Goal: Task Accomplishment & Management: Manage account settings

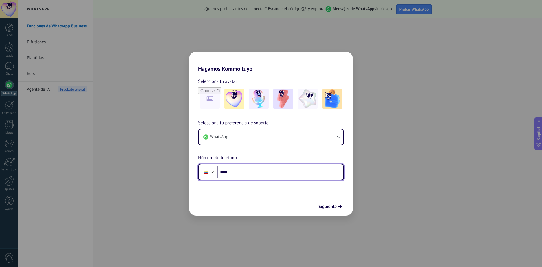
click at [277, 174] on input "****" at bounding box center [281, 172] width 126 height 13
type input "**********"
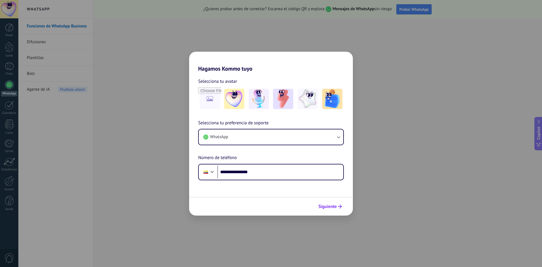
click at [325, 208] on span "Siguiente" at bounding box center [328, 207] width 18 height 4
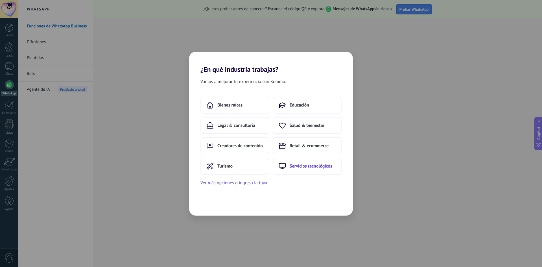
click at [297, 166] on span "Servicios tecnológicos" at bounding box center [311, 166] width 43 height 6
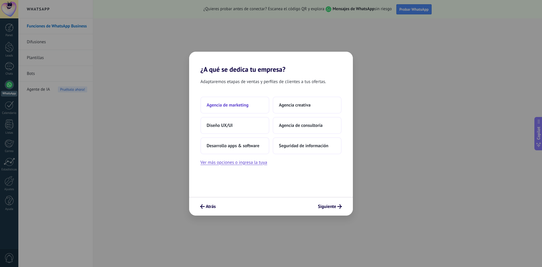
click at [245, 104] on span "Agencia de marketing" at bounding box center [228, 105] width 42 height 6
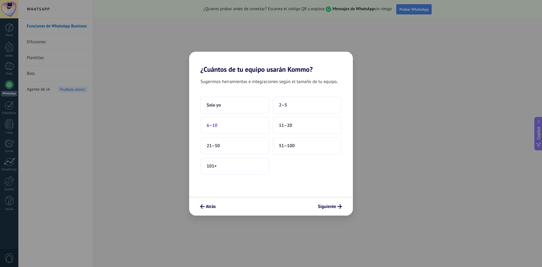
click at [231, 126] on button "6–10" at bounding box center [235, 125] width 69 height 17
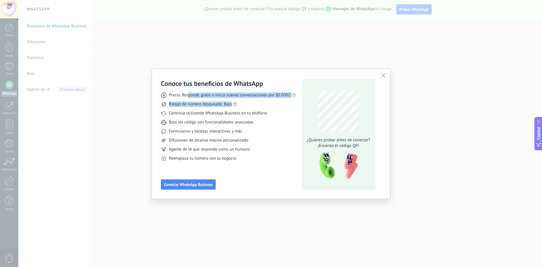
drag, startPoint x: 189, startPoint y: 94, endPoint x: 295, endPoint y: 101, distance: 106.4
click at [295, 101] on div "Precio: Responde gratis o inicia nuevas conversaciones por $0.0002 Riesgo de nú…" at bounding box center [228, 124] width 135 height 73
click at [283, 110] on div "Precio: Responde gratis o inicia nuevas conversaciones por $0.0002 Riesgo de nú…" at bounding box center [228, 124] width 135 height 73
drag, startPoint x: 181, startPoint y: 105, endPoint x: 248, endPoint y: 103, distance: 67.6
click at [248, 103] on div "Riesgo de número bloqueado: Bajo" at bounding box center [228, 104] width 135 height 6
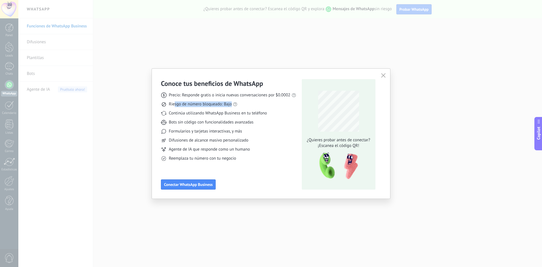
click at [260, 103] on div "Riesgo de número bloqueado: Bajo" at bounding box center [228, 104] width 135 height 6
drag, startPoint x: 172, startPoint y: 124, endPoint x: 258, endPoint y: 120, distance: 86.2
click at [258, 120] on div "Bots sin código con funcionalidades avanzadas" at bounding box center [228, 122] width 135 height 6
click at [283, 95] on span "Precio: Responde gratis o inicia nuevas conversaciones por $0.0002" at bounding box center [230, 95] width 122 height 6
click at [286, 94] on span "Precio: Responde gratis o inicia nuevas conversaciones por $0.0002" at bounding box center [230, 95] width 122 height 6
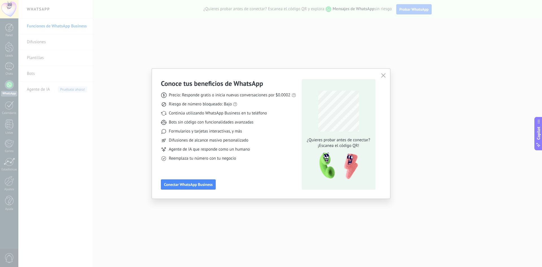
click at [282, 135] on div "Precio: Responde gratis o inicia nuevas conversaciones por $0.0002 Riesgo de nú…" at bounding box center [228, 124] width 135 height 73
click at [203, 184] on span "Conectar WhatsApp Business" at bounding box center [188, 184] width 49 height 4
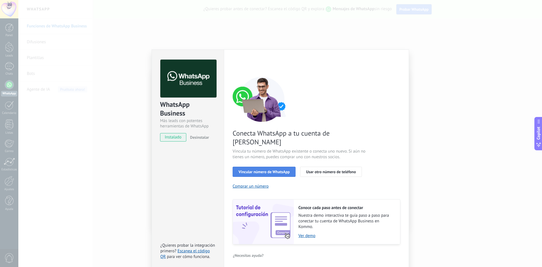
click at [279, 170] on span "Vincular número de WhatsApp" at bounding box center [264, 172] width 51 height 4
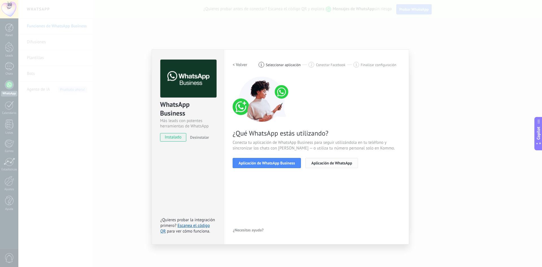
click at [331, 164] on span "Aplicación de WhatsApp" at bounding box center [332, 163] width 41 height 4
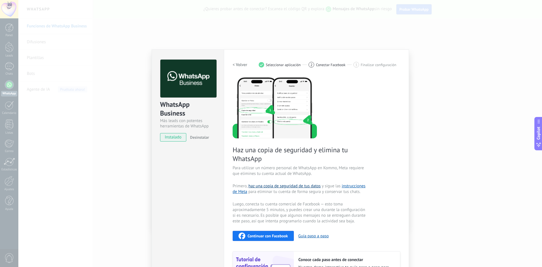
scroll to position [55, 0]
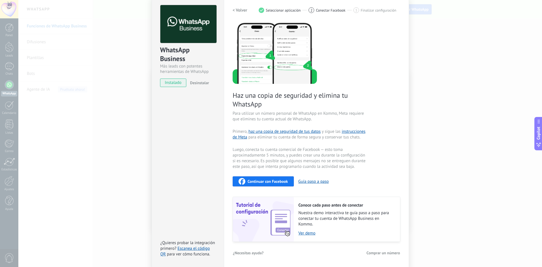
click at [266, 182] on span "Continuar con Facebook" at bounding box center [268, 181] width 40 height 4
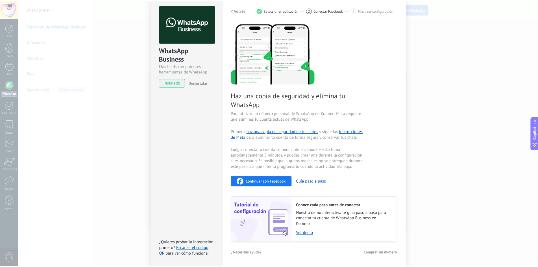
scroll to position [0, 0]
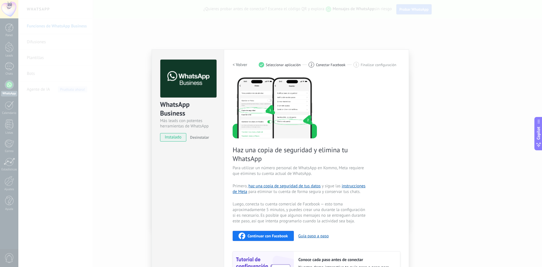
click at [458, 75] on div "WhatsApp Business Más leads con potentes herramientas de WhatsApp instalado Des…" at bounding box center [280, 133] width 524 height 267
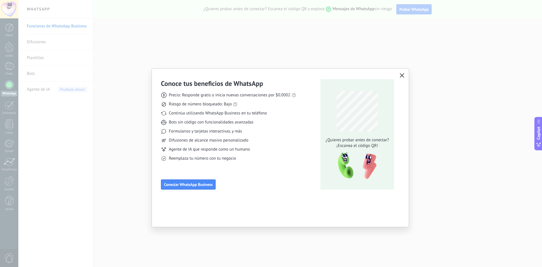
click at [402, 78] on span "button" at bounding box center [402, 75] width 5 height 5
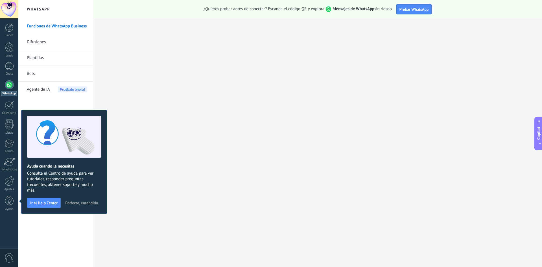
click at [34, 40] on link "Difusiones" at bounding box center [57, 42] width 60 height 16
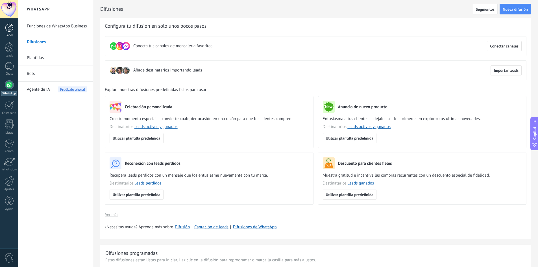
click at [12, 29] on div at bounding box center [9, 27] width 8 height 8
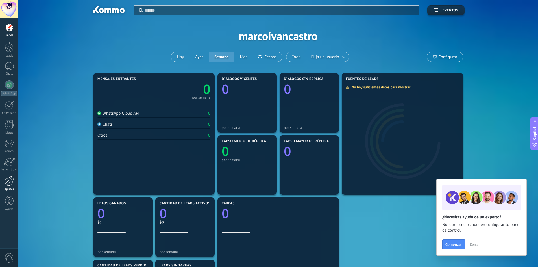
click at [10, 185] on div at bounding box center [10, 181] width 10 height 10
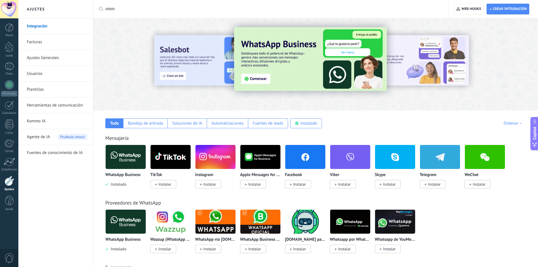
click at [30, 42] on link "Facturas" at bounding box center [57, 42] width 60 height 16
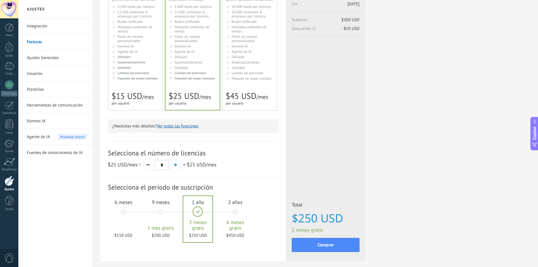
scroll to position [95, 0]
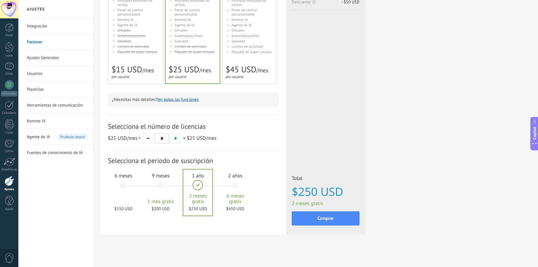
click at [177, 139] on button "button" at bounding box center [175, 138] width 10 height 10
type input "*"
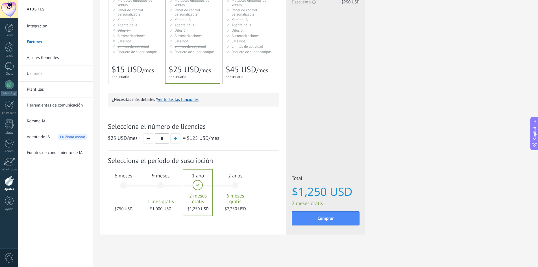
click at [128, 199] on div "6 meses $750 USD" at bounding box center [123, 188] width 31 height 40
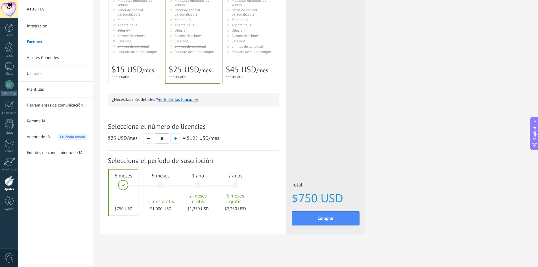
click at [205, 183] on div "1 año 2 meses gratis $1,250 USD" at bounding box center [198, 188] width 31 height 40
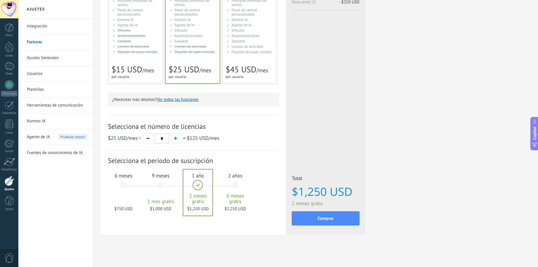
click at [244, 173] on span "2 años" at bounding box center [235, 175] width 31 height 6
click at [193, 182] on div "1 año 2 meses gratis $1,250 USD" at bounding box center [198, 188] width 31 height 40
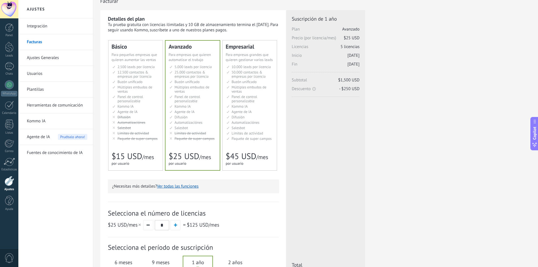
scroll to position [0, 0]
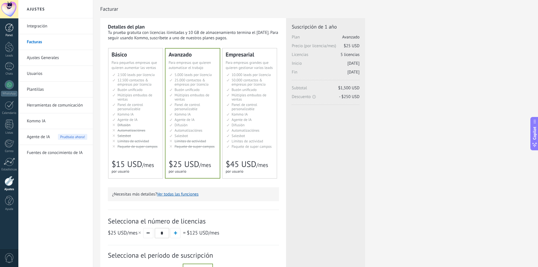
click at [12, 29] on div at bounding box center [9, 27] width 8 height 8
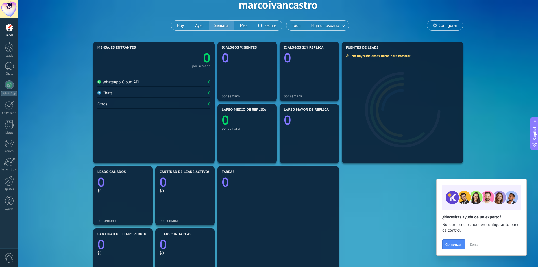
scroll to position [28, 0]
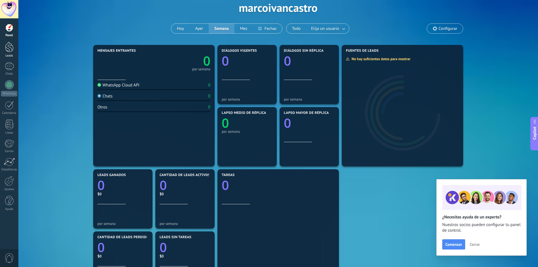
click at [7, 47] on div at bounding box center [9, 47] width 8 height 10
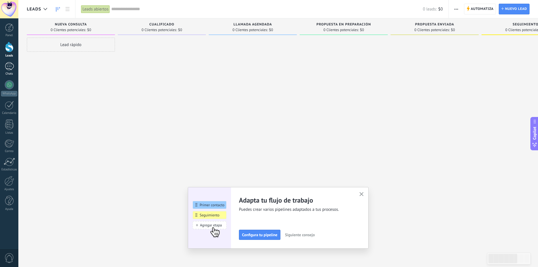
click at [6, 70] on div at bounding box center [9, 66] width 9 height 8
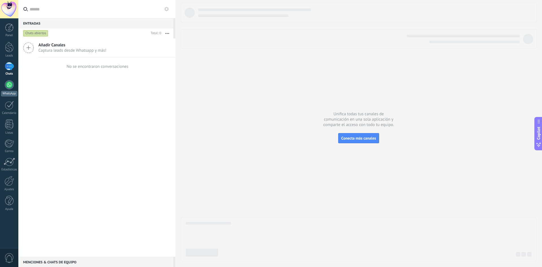
click at [9, 86] on div at bounding box center [9, 84] width 9 height 9
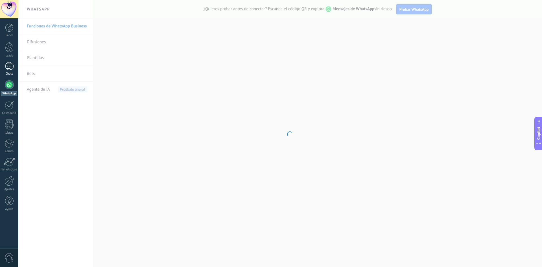
click at [8, 69] on div at bounding box center [9, 66] width 9 height 8
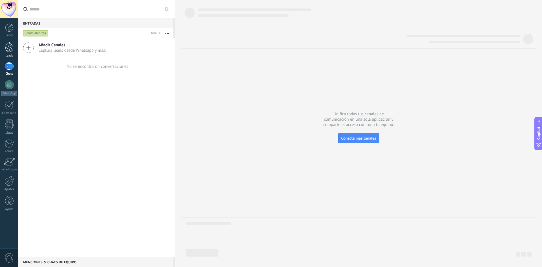
click at [9, 50] on div at bounding box center [9, 47] width 8 height 10
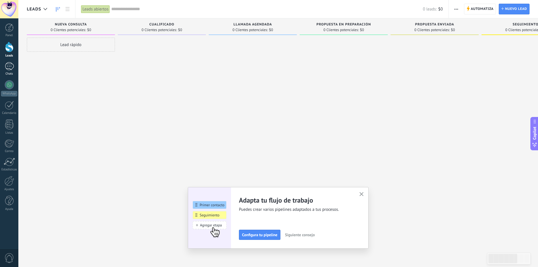
click at [8, 64] on div at bounding box center [9, 66] width 9 height 8
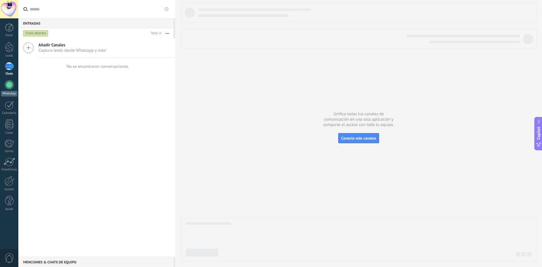
click at [10, 83] on div at bounding box center [9, 84] width 9 height 9
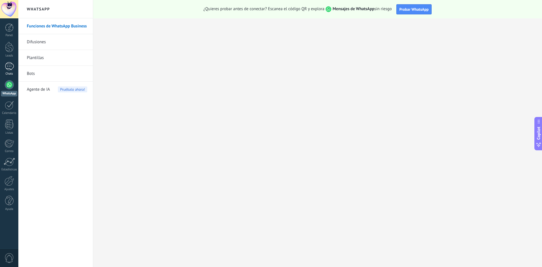
click at [14, 65] on link "Chats" at bounding box center [9, 69] width 18 height 14
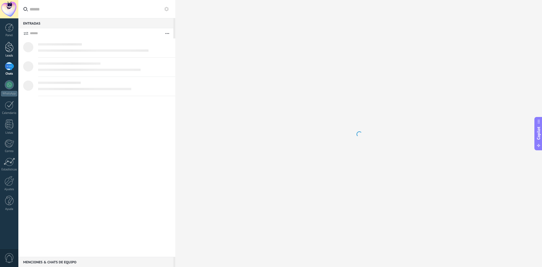
click at [10, 50] on div at bounding box center [9, 47] width 8 height 10
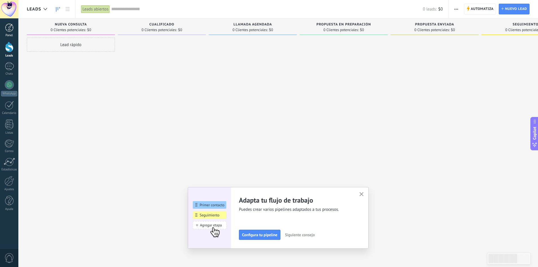
click at [7, 31] on div at bounding box center [9, 27] width 8 height 8
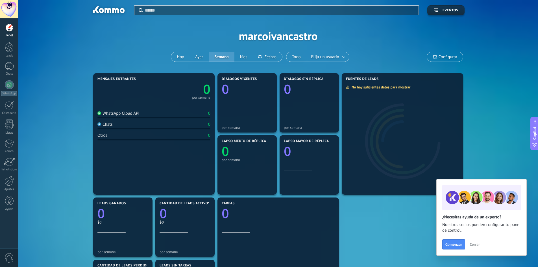
click at [473, 245] on span "Cerrar" at bounding box center [475, 244] width 10 height 4
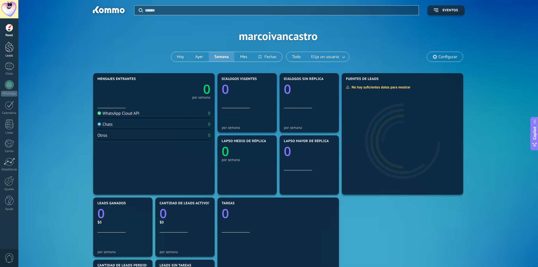
click at [11, 55] on div "Leads" at bounding box center [9, 56] width 16 height 4
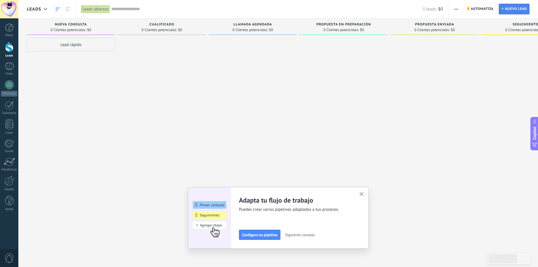
click at [518, 8] on span "Nuevo lead" at bounding box center [516, 9] width 22 height 10
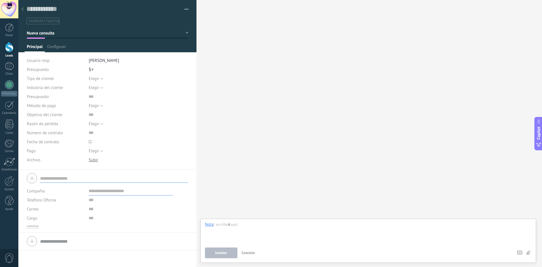
click at [23, 8] on icon at bounding box center [22, 8] width 2 height 3
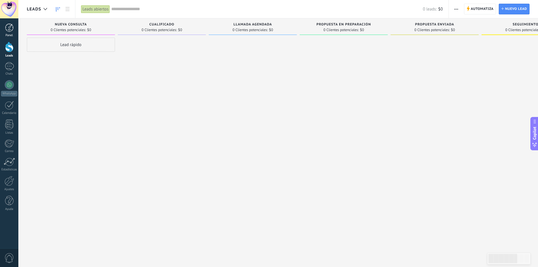
click at [10, 30] on div at bounding box center [9, 27] width 8 height 8
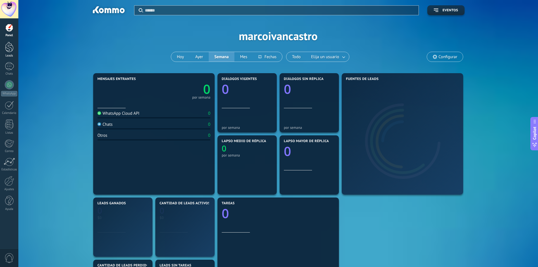
click at [10, 47] on div at bounding box center [9, 47] width 8 height 10
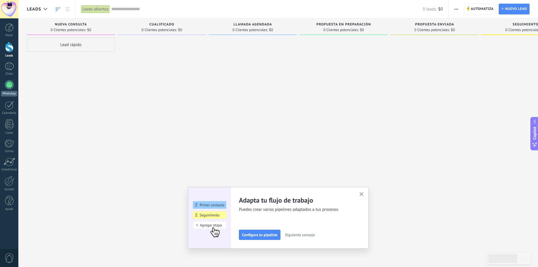
click at [10, 83] on div at bounding box center [9, 84] width 9 height 9
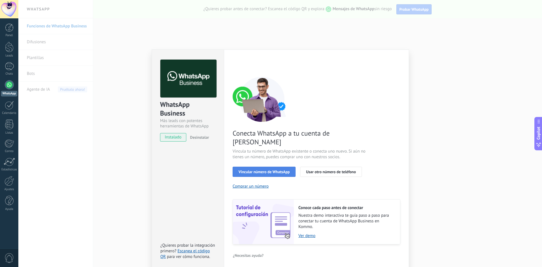
click at [280, 170] on span "Vincular número de WhatsApp" at bounding box center [264, 172] width 51 height 4
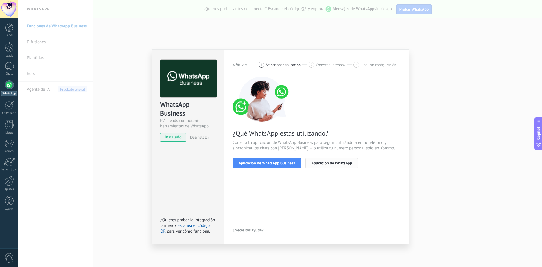
click at [350, 163] on span "Aplicación de WhatsApp" at bounding box center [332, 163] width 41 height 4
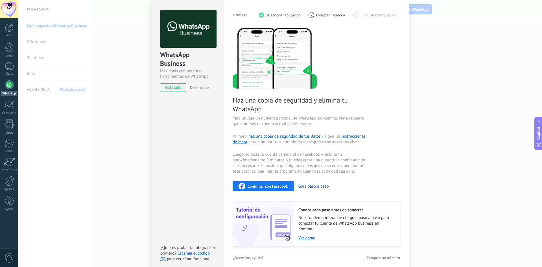
scroll to position [55, 0]
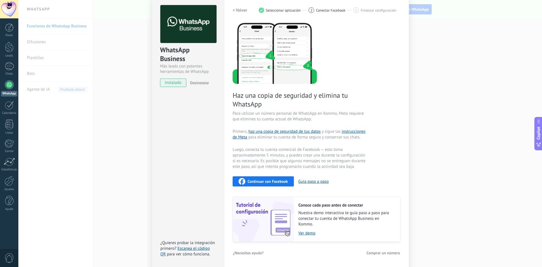
click at [449, 102] on div "WhatsApp Business Más leads con potentes herramientas de WhatsApp instalado Des…" at bounding box center [280, 133] width 524 height 267
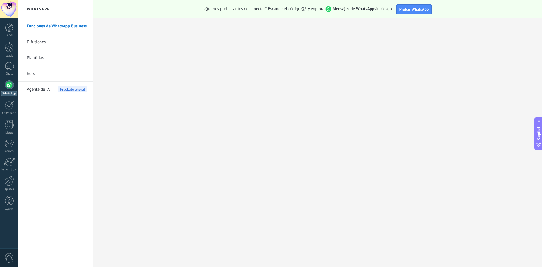
scroll to position [0, 0]
click at [32, 76] on link "Bots" at bounding box center [57, 74] width 60 height 16
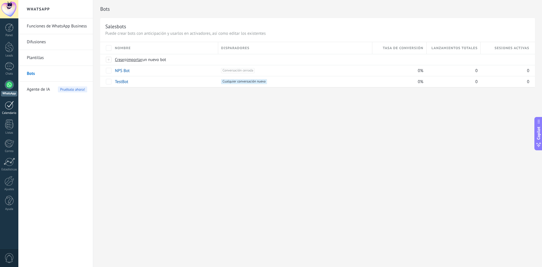
click at [4, 110] on link "Calendario" at bounding box center [9, 108] width 18 height 14
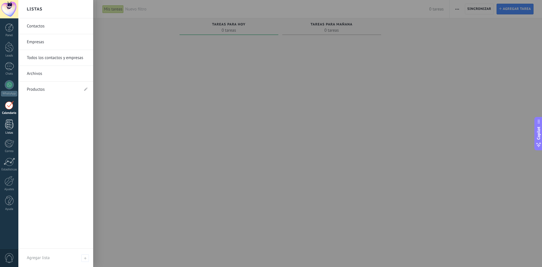
click at [8, 125] on div at bounding box center [9, 124] width 8 height 10
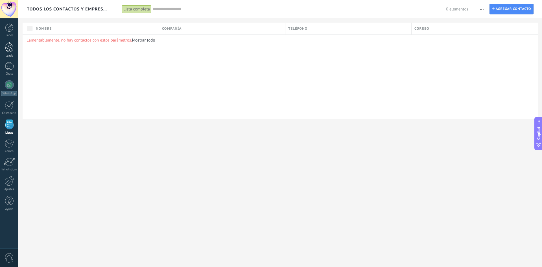
click at [13, 48] on div at bounding box center [9, 47] width 8 height 10
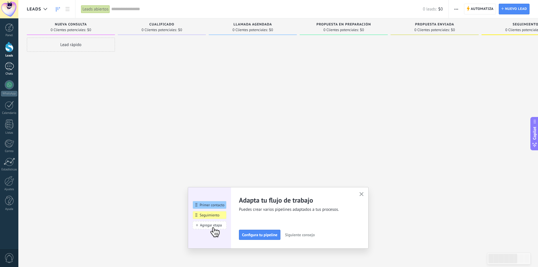
click at [8, 64] on div at bounding box center [9, 66] width 9 height 8
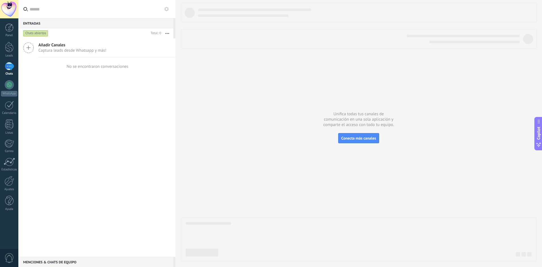
click at [94, 49] on span "Captura leads desde Whatsapp y más!" at bounding box center [72, 50] width 68 height 5
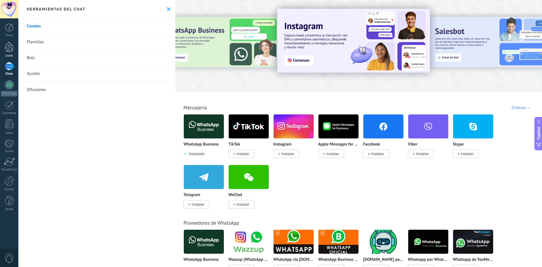
click at [14, 48] on link "Leads" at bounding box center [9, 50] width 18 height 16
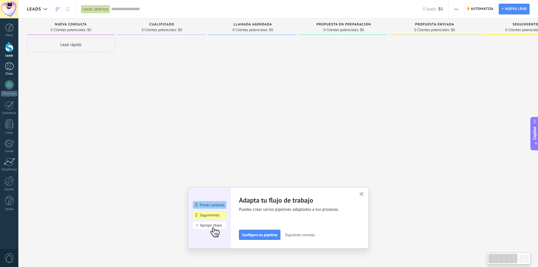
click at [5, 74] on div "Chats" at bounding box center [9, 74] width 16 height 4
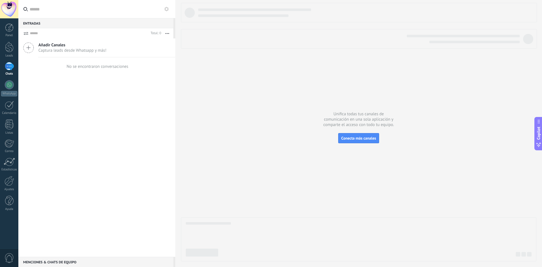
click at [45, 49] on span "Captura leads desde Whatsapp y más!" at bounding box center [72, 50] width 68 height 5
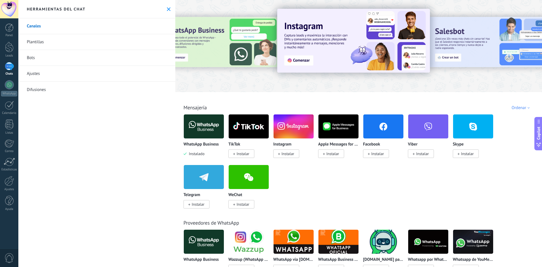
click at [36, 53] on link "Bots" at bounding box center [96, 58] width 157 height 16
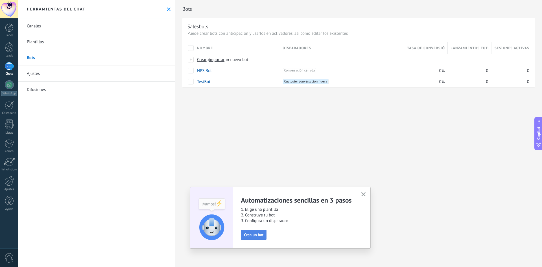
click at [259, 234] on span "Crea un bot" at bounding box center [253, 235] width 19 height 4
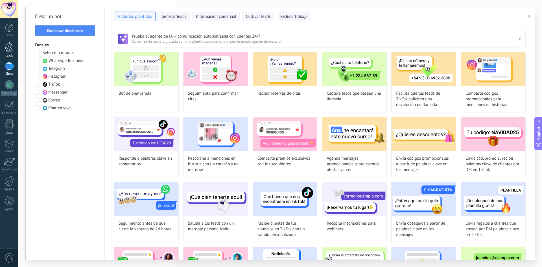
click at [6, 44] on div at bounding box center [9, 47] width 8 height 10
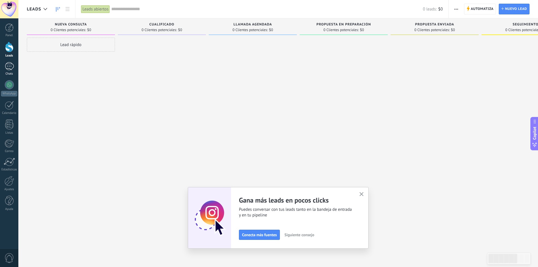
click at [8, 65] on div at bounding box center [9, 66] width 9 height 8
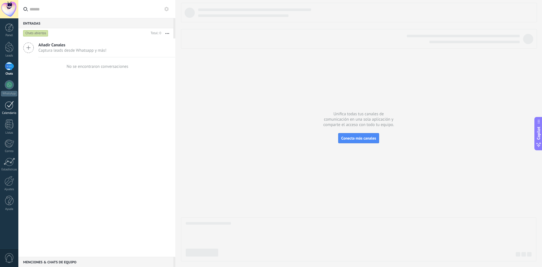
click at [10, 104] on div at bounding box center [9, 105] width 9 height 9
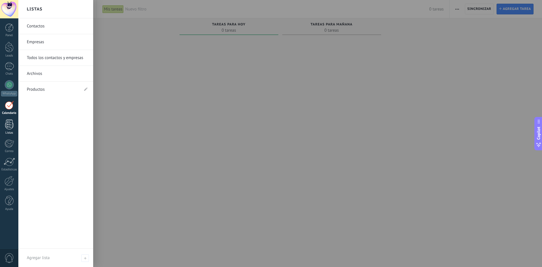
click at [8, 130] on link "Listas" at bounding box center [9, 126] width 18 height 15
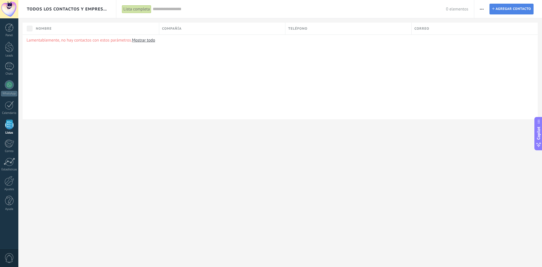
click at [508, 9] on span "Agregar contacto" at bounding box center [513, 9] width 35 height 10
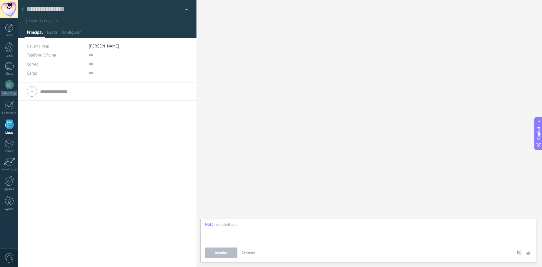
click at [63, 9] on input "text" at bounding box center [104, 9] width 154 height 8
type input "**********"
click at [185, 7] on button "button" at bounding box center [185, 9] width 8 height 8
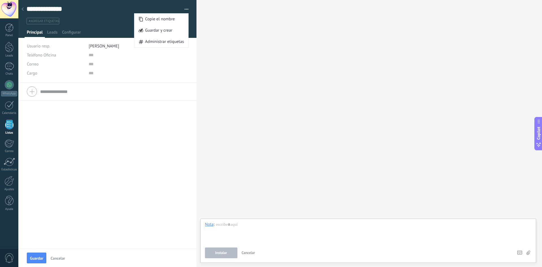
click at [185, 7] on button "button" at bounding box center [185, 9] width 8 height 8
click at [89, 67] on input "text" at bounding box center [131, 64] width 84 height 9
type input "******"
click at [90, 73] on input "text" at bounding box center [131, 73] width 84 height 9
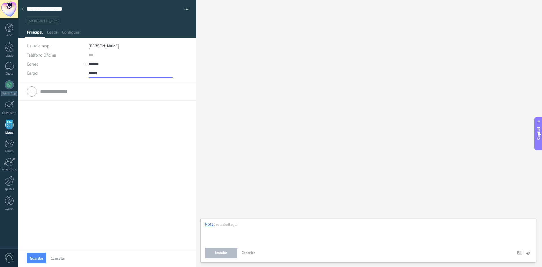
type input "*****"
click at [95, 66] on input "******" at bounding box center [131, 64] width 84 height 9
drag, startPoint x: 104, startPoint y: 64, endPoint x: 88, endPoint y: 60, distance: 16.5
click at [89, 60] on input "******" at bounding box center [131, 64] width 84 height 9
click at [91, 55] on input "text" at bounding box center [131, 55] width 84 height 9
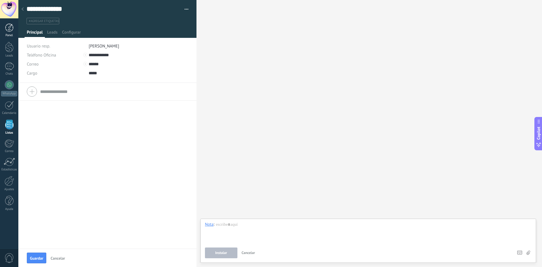
type input "**********"
click at [9, 33] on link "Panel" at bounding box center [9, 30] width 18 height 14
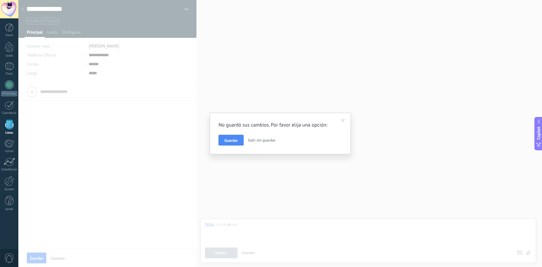
click at [257, 136] on button "Salir sin guardar" at bounding box center [262, 140] width 32 height 11
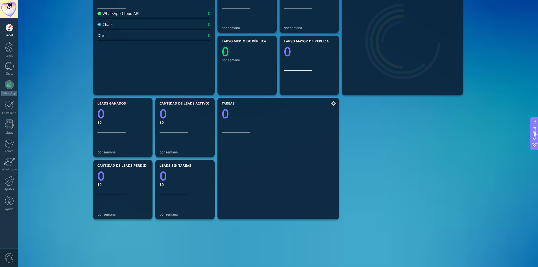
scroll to position [20, 0]
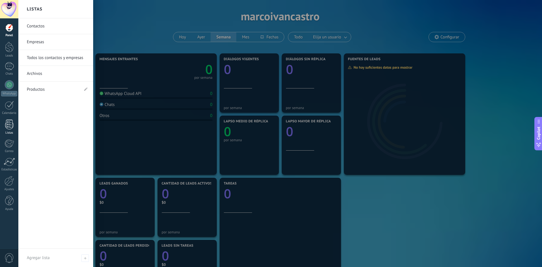
click at [10, 125] on div at bounding box center [9, 124] width 8 height 10
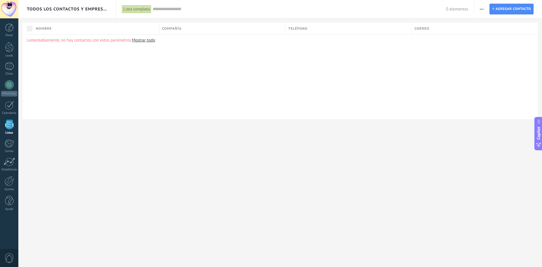
click at [485, 7] on button "button" at bounding box center [482, 9] width 8 height 11
click at [458, 66] on div "Lamentablemente, no hay contactos con estos parámetros. Mostrar todo" at bounding box center [281, 76] width 516 height 85
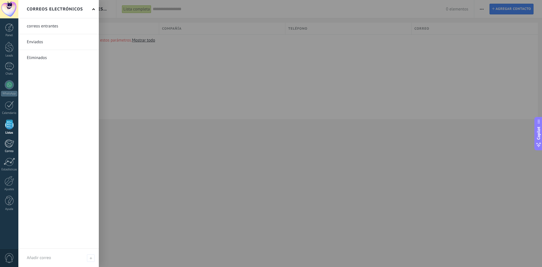
click at [10, 146] on div at bounding box center [9, 143] width 9 height 8
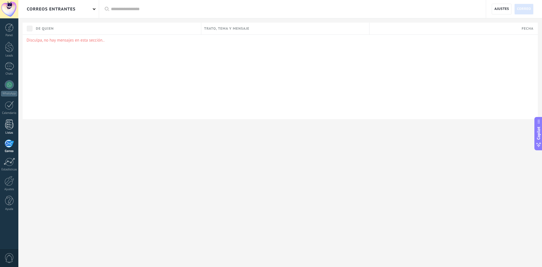
click at [8, 129] on link "Listas" at bounding box center [9, 126] width 18 height 15
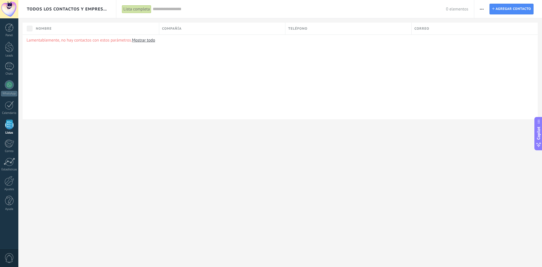
click at [484, 10] on span "button" at bounding box center [482, 9] width 4 height 11
click at [494, 58] on span "Importar" at bounding box center [493, 57] width 16 height 11
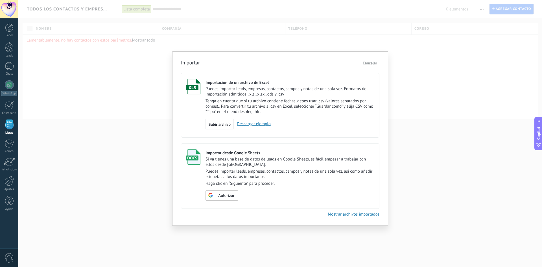
click at [375, 63] on span "Cancelar" at bounding box center [370, 62] width 14 height 5
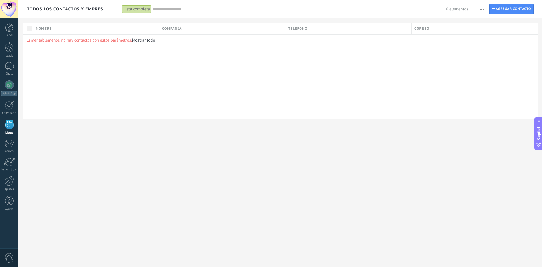
click at [482, 4] on span "button" at bounding box center [482, 9] width 4 height 11
click at [493, 35] on span "Agregar una compañía" at bounding box center [505, 35] width 40 height 11
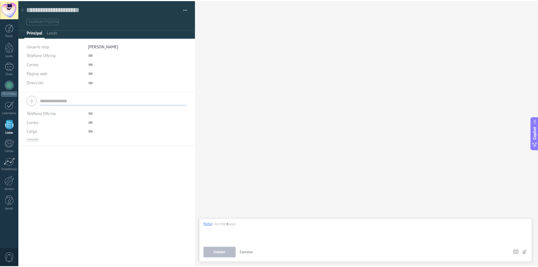
scroll to position [6, 0]
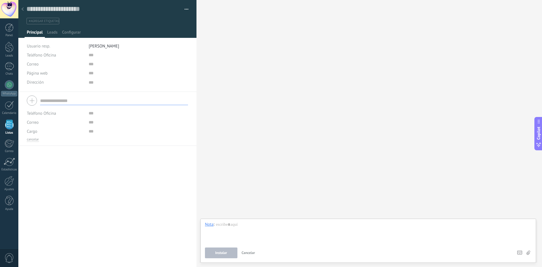
click at [25, 9] on div at bounding box center [23, 9] width 8 height 11
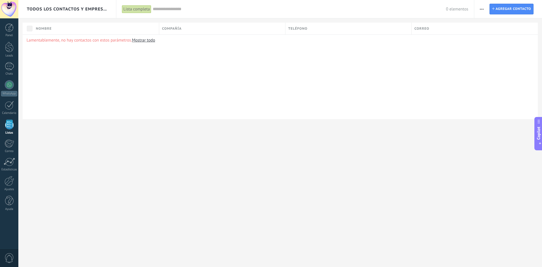
click at [485, 8] on button "button" at bounding box center [482, 9] width 8 height 11
click at [499, 69] on span "Procesos empresariales" at bounding box center [506, 69] width 42 height 11
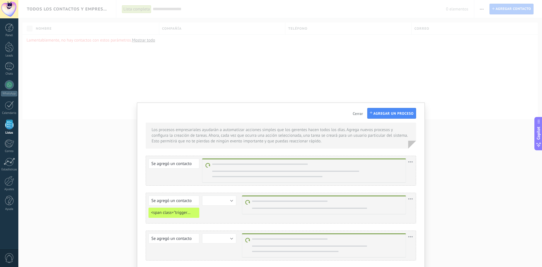
click at [356, 115] on span "Cerrar" at bounding box center [358, 114] width 10 height 4
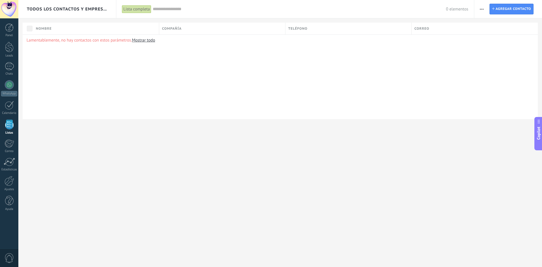
click at [479, 11] on button "button" at bounding box center [482, 9] width 8 height 11
click at [501, 83] on span "Buscar duplicados" at bounding box center [501, 80] width 33 height 11
click at [478, 13] on button "button" at bounding box center [482, 9] width 8 height 11
click at [468, 18] on div "0 elementos" at bounding box center [311, 9] width 316 height 18
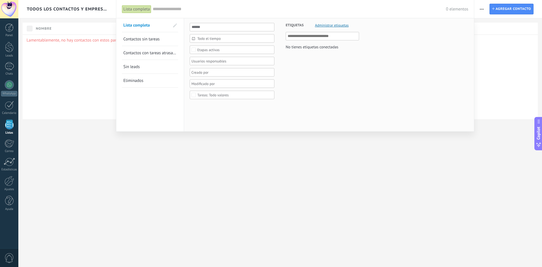
click at [367, 201] on div at bounding box center [271, 133] width 542 height 267
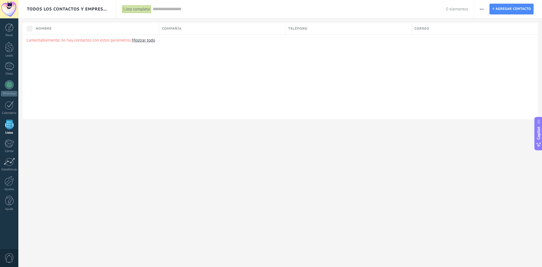
click at [486, 8] on button "button" at bounding box center [482, 9] width 8 height 11
click at [496, 58] on span "Importar" at bounding box center [493, 57] width 16 height 11
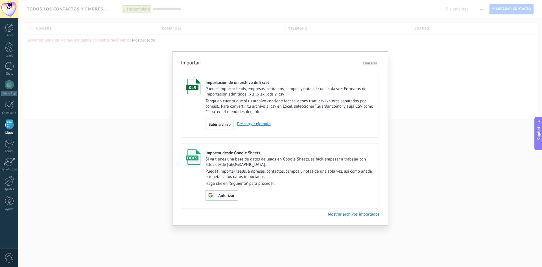
click at [374, 61] on span "Cancelar" at bounding box center [370, 62] width 14 height 5
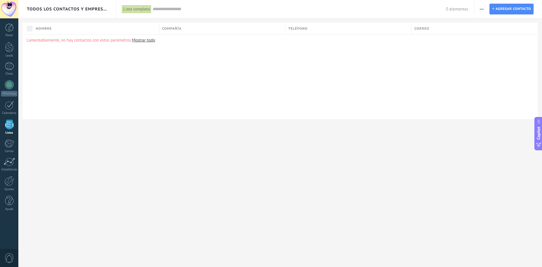
click at [482, 7] on span "button" at bounding box center [482, 9] width 4 height 11
click at [510, 69] on span "Procesos empresariales" at bounding box center [506, 69] width 42 height 11
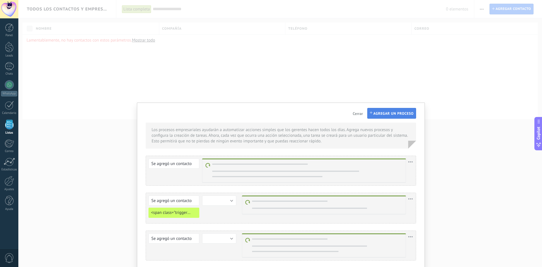
click at [397, 114] on span "Agregar un proceso" at bounding box center [394, 114] width 40 height 4
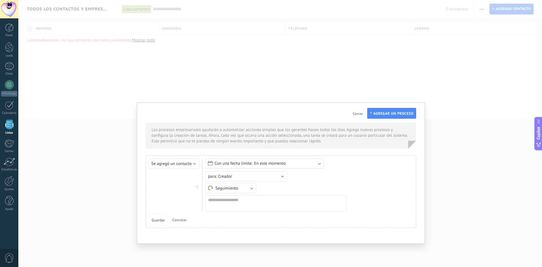
click at [355, 110] on button "Cerrar" at bounding box center [358, 113] width 15 height 9
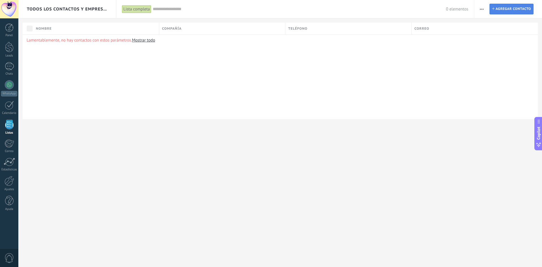
click at [504, 8] on span "Agregar contacto" at bounding box center [513, 9] width 35 height 10
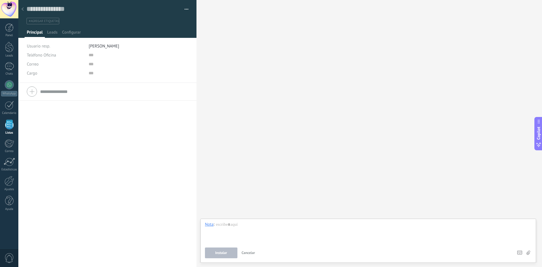
click at [22, 12] on div at bounding box center [23, 9] width 8 height 11
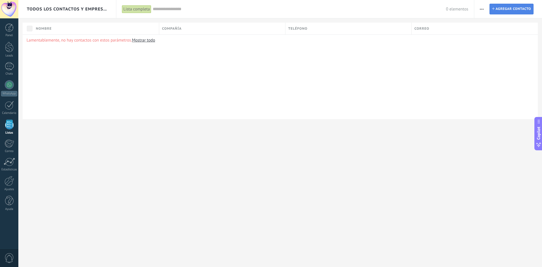
click at [497, 14] on span "Agregar contacto" at bounding box center [513, 9] width 35 height 10
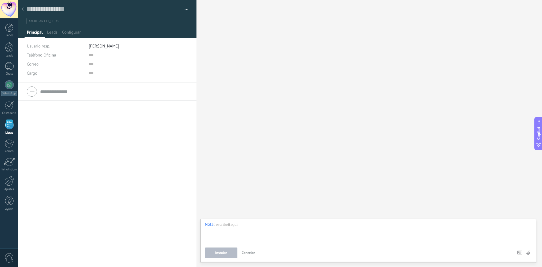
click at [25, 12] on div at bounding box center [23, 9] width 8 height 11
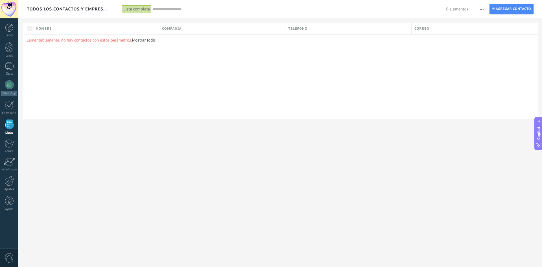
click at [486, 6] on button "button" at bounding box center [482, 9] width 8 height 11
click at [500, 57] on span "Importar" at bounding box center [493, 57] width 16 height 11
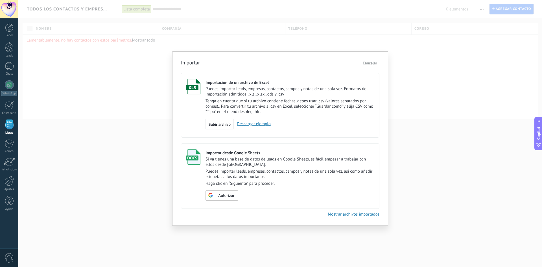
click at [258, 127] on div "Subir archivo Descargar ejemplo" at bounding box center [290, 124] width 169 height 11
click at [260, 123] on link "Descargar ejemplo" at bounding box center [252, 123] width 37 height 5
click at [224, 122] on span "Subir archivo" at bounding box center [220, 124] width 22 height 4
click at [0, 0] on input "Importación de un archivo de Excel Puedes importar leads, empresas, contactos, …" at bounding box center [0, 0] width 0 height 0
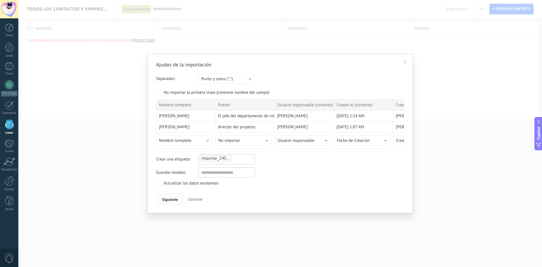
click at [167, 199] on span "Siguiente" at bounding box center [170, 199] width 16 height 4
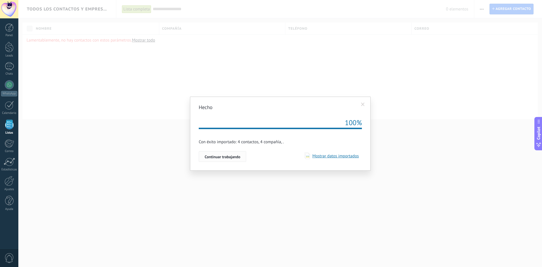
click at [235, 154] on button "Continuar trabajando" at bounding box center [222, 156] width 47 height 11
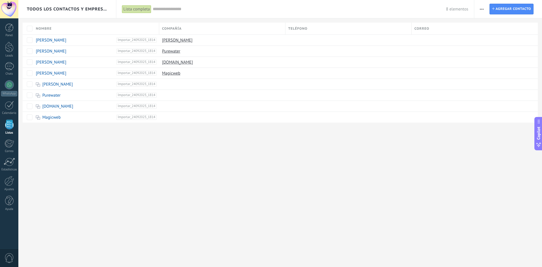
click at [486, 10] on button "button" at bounding box center [482, 9] width 8 height 11
click at [436, 157] on div "Todos los contactos y empresas Lista completa Aplicar 8 elementos Lista complet…" at bounding box center [280, 133] width 524 height 267
click at [1, 28] on link "Panel" at bounding box center [9, 30] width 18 height 14
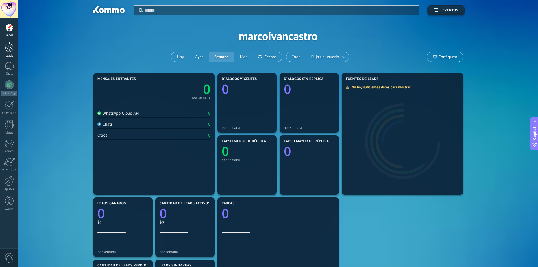
click at [5, 48] on div at bounding box center [9, 47] width 8 height 10
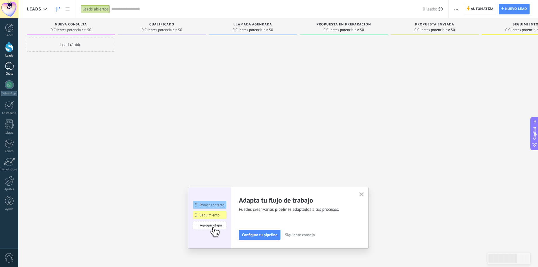
click at [8, 64] on div at bounding box center [9, 66] width 9 height 8
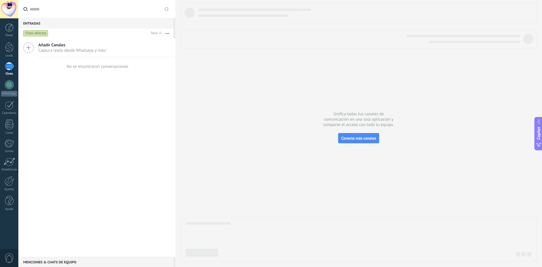
click at [61, 47] on span "Añadir Canales" at bounding box center [72, 44] width 68 height 5
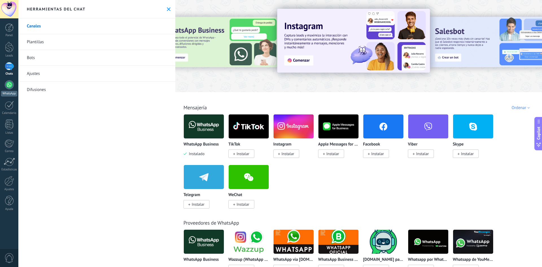
click at [7, 83] on div at bounding box center [9, 84] width 9 height 9
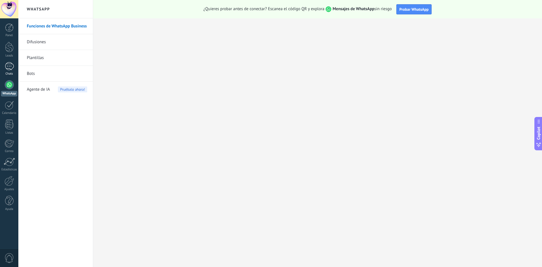
click at [8, 67] on div at bounding box center [9, 66] width 9 height 8
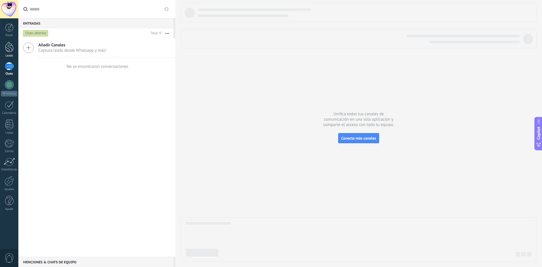
click at [10, 47] on div at bounding box center [9, 47] width 8 height 10
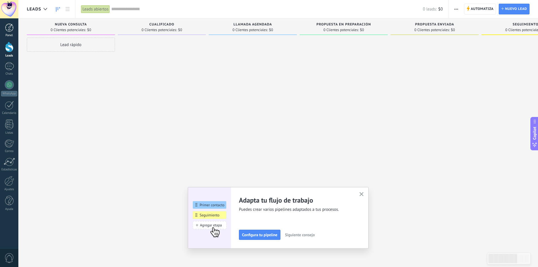
click at [8, 28] on div at bounding box center [9, 27] width 8 height 8
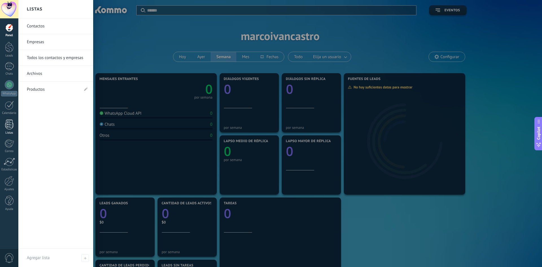
click at [8, 129] on div at bounding box center [9, 124] width 8 height 10
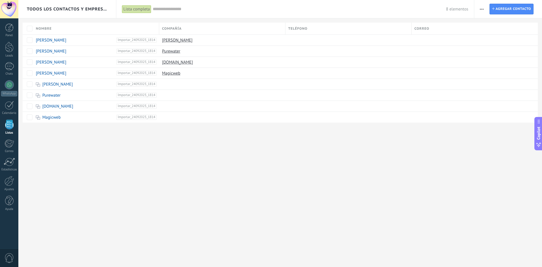
click at [482, 6] on span "button" at bounding box center [482, 9] width 4 height 11
click at [492, 58] on span "Importar" at bounding box center [493, 57] width 16 height 11
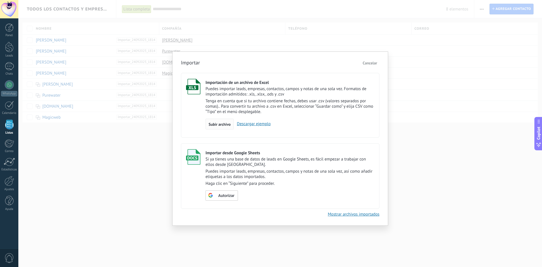
click at [218, 123] on span "Subir archivo" at bounding box center [220, 124] width 22 height 4
click at [0, 0] on input "Importación de un archivo de Excel Puedes importar leads, empresas, contactos, …" at bounding box center [0, 0] width 0 height 0
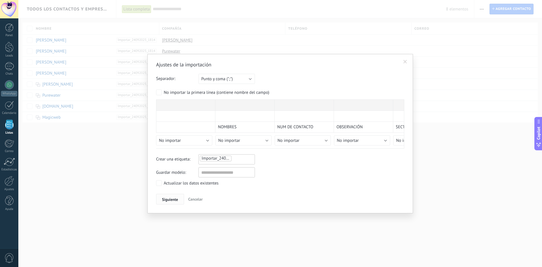
click at [173, 197] on span "Siguiente" at bounding box center [170, 199] width 16 height 4
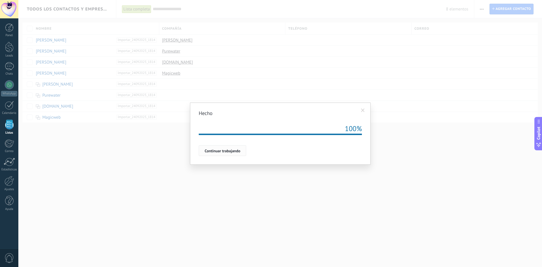
click at [227, 155] on button "Continuar trabajando" at bounding box center [222, 150] width 47 height 11
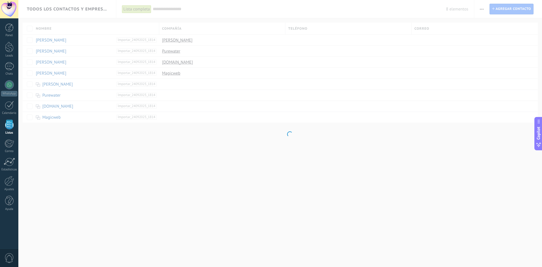
click at [228, 151] on body ".abccls-1,.abccls-2{fill-rule:evenodd}.abccls-2{fill:#fff} .abfcls-1{fill:none}…" at bounding box center [271, 133] width 542 height 267
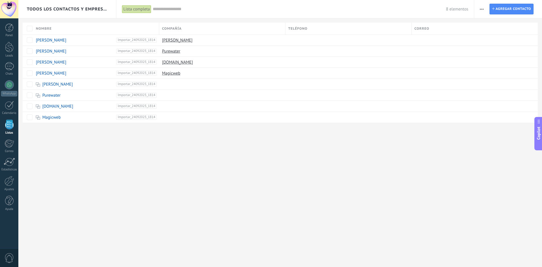
click at [483, 9] on icon "button" at bounding box center [482, 9] width 4 height 1
click at [499, 59] on span "Importar" at bounding box center [493, 57] width 16 height 11
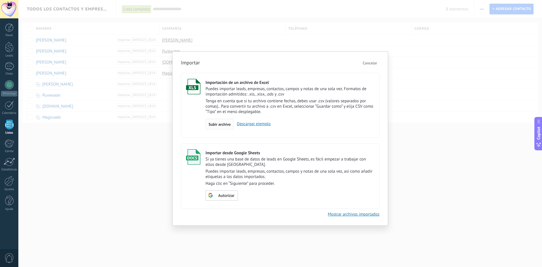
click at [217, 126] on span "Subir archivo" at bounding box center [220, 124] width 22 height 4
click at [0, 0] on input "Importación de un archivo de Excel Puedes importar leads, empresas, contactos, …" at bounding box center [0, 0] width 0 height 0
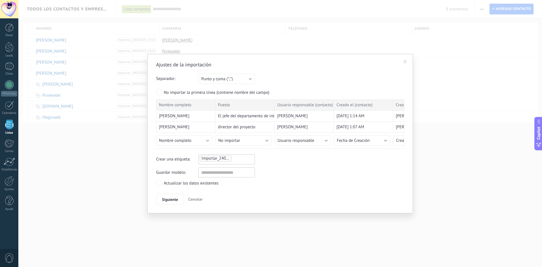
click at [163, 184] on label "Actualizar los datos existentes" at bounding box center [187, 183] width 62 height 6
click at [175, 196] on button "Siguiente" at bounding box center [170, 199] width 28 height 11
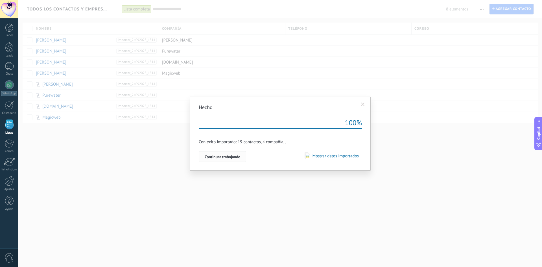
click at [239, 154] on button "Continuar trabajando" at bounding box center [222, 156] width 47 height 11
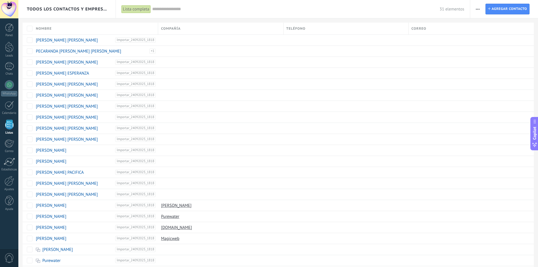
click at [480, 10] on button "button" at bounding box center [478, 9] width 8 height 11
click at [324, 37] on div at bounding box center [345, 40] width 122 height 11
click at [341, 37] on div at bounding box center [345, 40] width 122 height 11
click at [455, 38] on div at bounding box center [469, 40] width 121 height 11
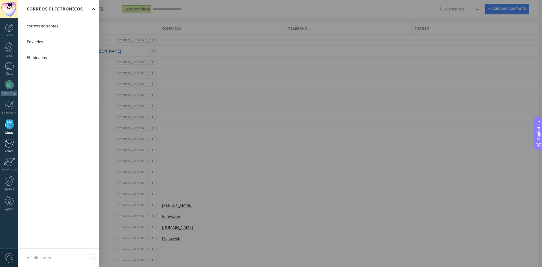
click at [11, 144] on div at bounding box center [9, 143] width 9 height 8
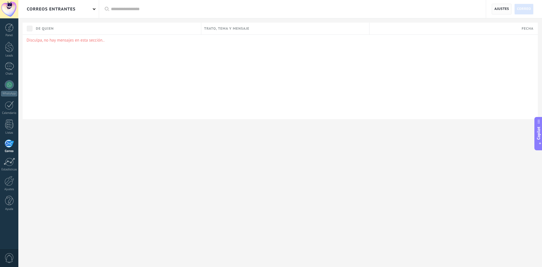
click at [506, 9] on span "Ajustes" at bounding box center [502, 9] width 15 height 10
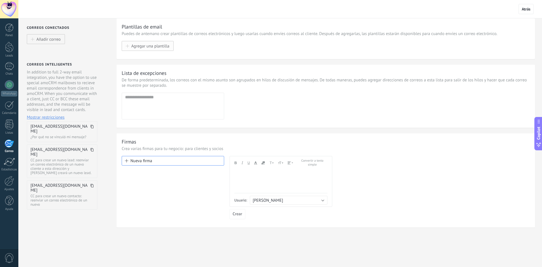
click at [162, 49] on button "Agregar una plantilla" at bounding box center [148, 46] width 52 height 10
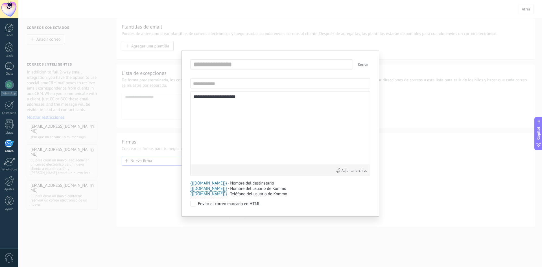
click at [364, 66] on button "Cerrar" at bounding box center [363, 64] width 15 height 10
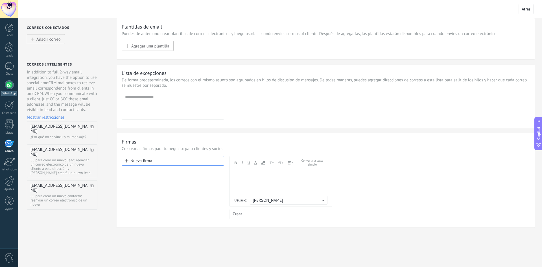
click at [4, 89] on link "WhatsApp" at bounding box center [9, 88] width 18 height 16
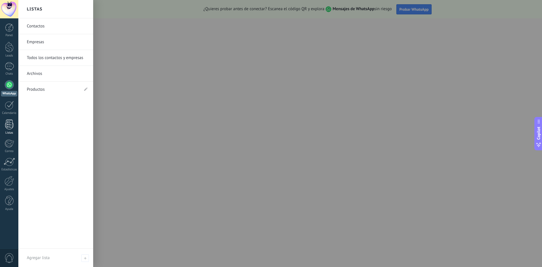
click at [10, 127] on div at bounding box center [9, 124] width 8 height 10
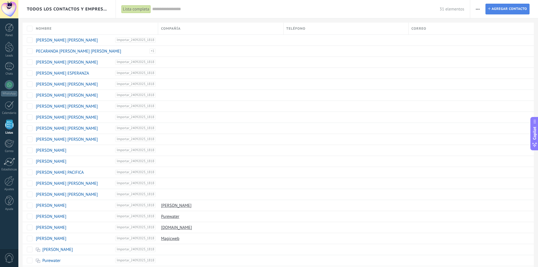
click at [509, 9] on span "Agregar contacto" at bounding box center [509, 9] width 35 height 10
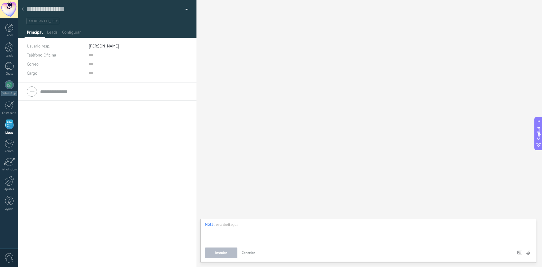
click at [23, 10] on icon at bounding box center [22, 8] width 2 height 3
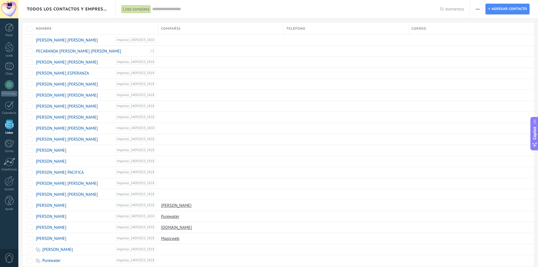
click at [477, 9] on icon "button" at bounding box center [478, 9] width 4 height 1
click at [493, 58] on span "Importar" at bounding box center [489, 57] width 16 height 11
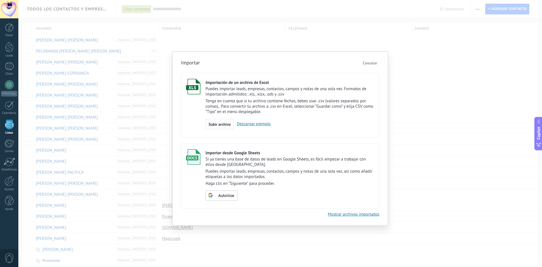
click at [224, 123] on span "Subir archivo" at bounding box center [220, 124] width 22 height 4
click at [0, 0] on input "Importación de un archivo de Excel Puedes importar leads, empresas, contactos, …" at bounding box center [0, 0] width 0 height 0
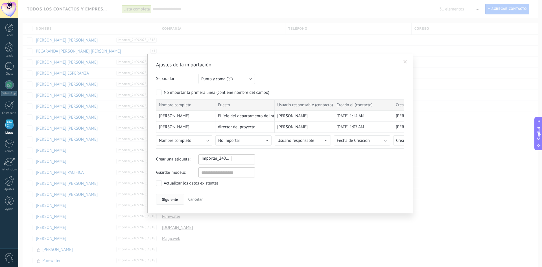
click at [166, 198] on span "Siguiente" at bounding box center [170, 199] width 16 height 4
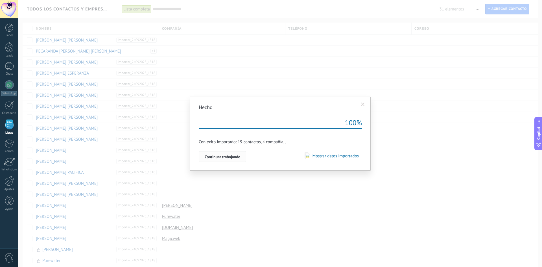
click at [229, 157] on span "Continuar trabajando" at bounding box center [223, 157] width 36 height 4
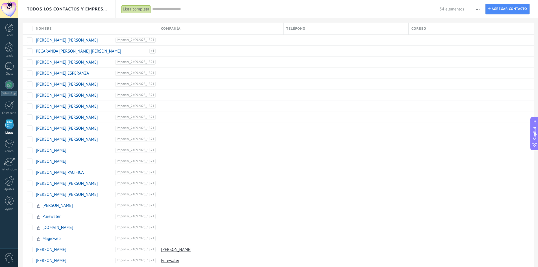
click at [303, 28] on span "Teléfono" at bounding box center [295, 28] width 19 height 5
click at [301, 48] on div "Ascendiente" at bounding box center [346, 49] width 125 height 8
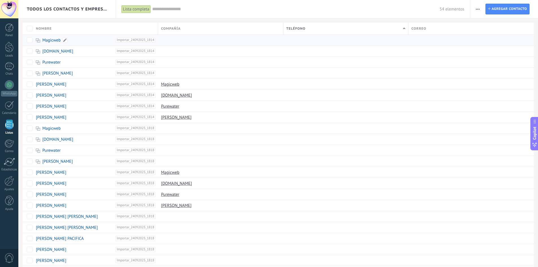
click at [135, 39] on span "Importar_24092025_1814" at bounding box center [135, 40] width 40 height 5
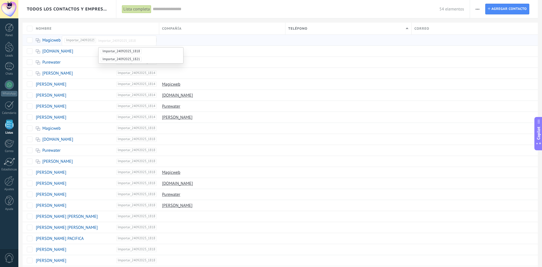
click at [187, 35] on div at bounding box center [220, 40] width 123 height 11
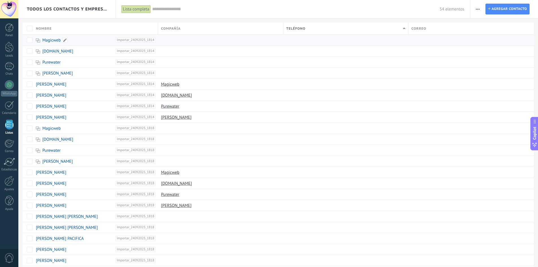
click at [52, 40] on link "Magicweb" at bounding box center [51, 40] width 18 height 5
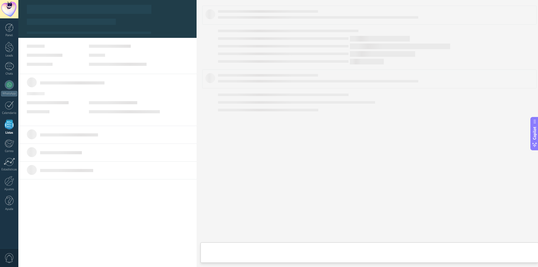
type textarea "***"
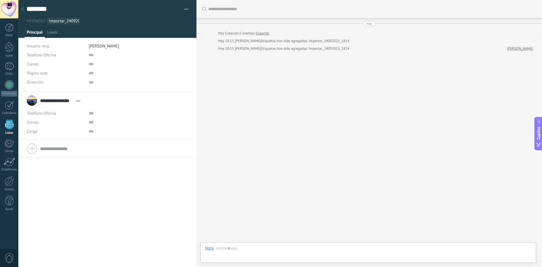
scroll to position [6, 0]
click at [24, 8] on div at bounding box center [23, 9] width 8 height 11
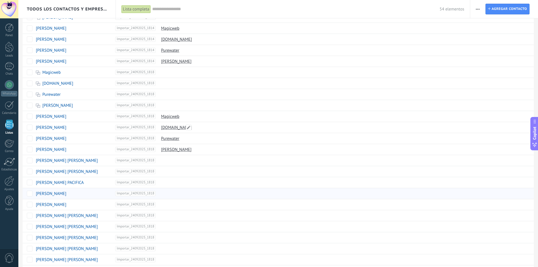
scroll to position [56, 0]
click at [54, 172] on link "[PERSON_NAME] [PERSON_NAME]" at bounding box center [67, 170] width 62 height 5
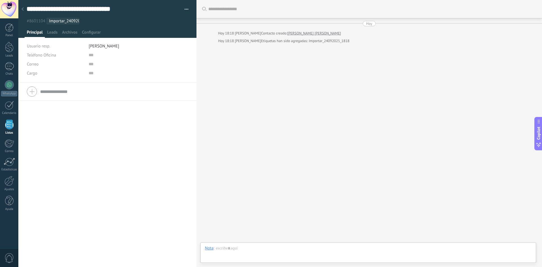
click at [22, 9] on use at bounding box center [22, 8] width 2 height 3
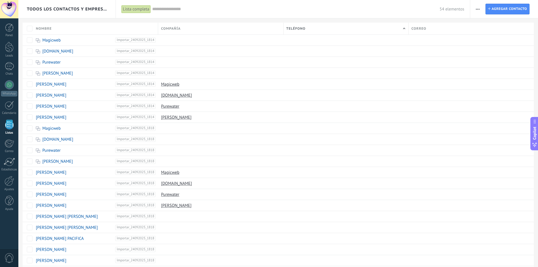
click at [478, 10] on span "button" at bounding box center [478, 9] width 4 height 11
click at [495, 56] on span "Importar" at bounding box center [489, 57] width 16 height 11
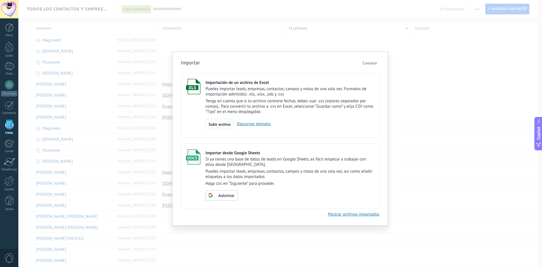
click at [220, 125] on span "Subir archivo" at bounding box center [220, 124] width 22 height 4
click at [0, 0] on input "Importación de un archivo de Excel Puedes importar leads, empresas, contactos, …" at bounding box center [0, 0] width 0 height 0
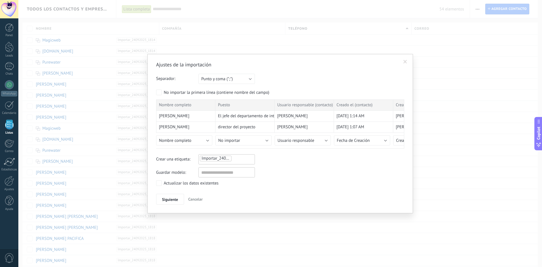
click at [162, 187] on div "Actualizar los datos existentes" at bounding box center [280, 183] width 248 height 7
click at [162, 186] on label "Actualizar los datos existentes" at bounding box center [187, 183] width 62 height 6
click at [167, 200] on span "Siguiente" at bounding box center [170, 199] width 16 height 4
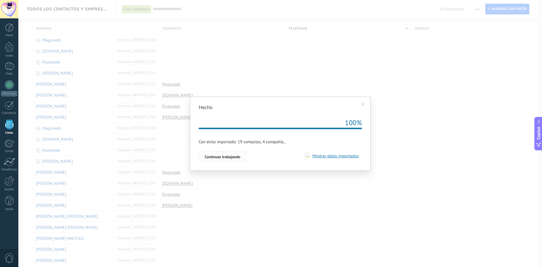
click at [239, 155] on span "Continuar trabajando" at bounding box center [223, 157] width 36 height 4
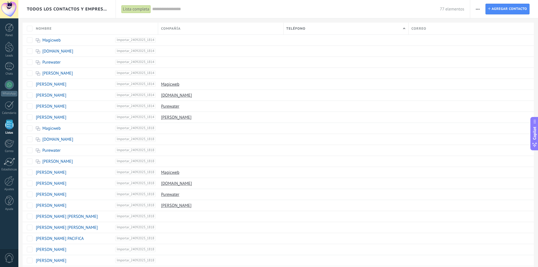
click at [420, 28] on span "Correo" at bounding box center [419, 28] width 15 height 5
click at [474, 24] on div "Correo" at bounding box center [471, 29] width 125 height 12
click at [419, 94] on span at bounding box center [419, 95] width 6 height 6
click at [442, 38] on div at bounding box center [469, 40] width 121 height 11
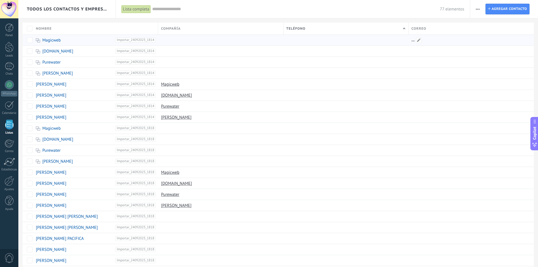
click at [442, 38] on div at bounding box center [469, 40] width 121 height 11
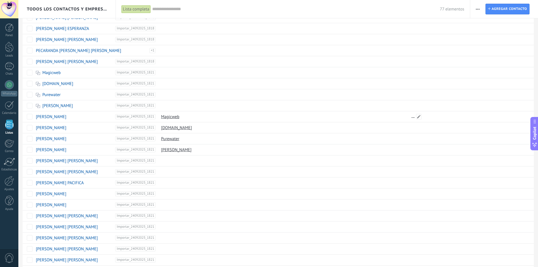
scroll to position [337, 0]
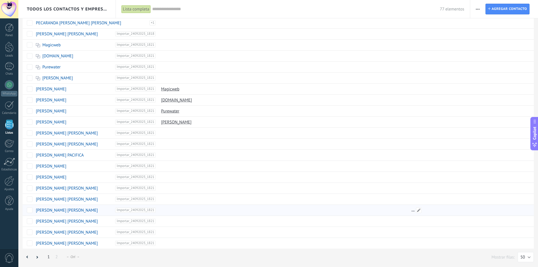
click at [457, 208] on div at bounding box center [469, 210] width 121 height 11
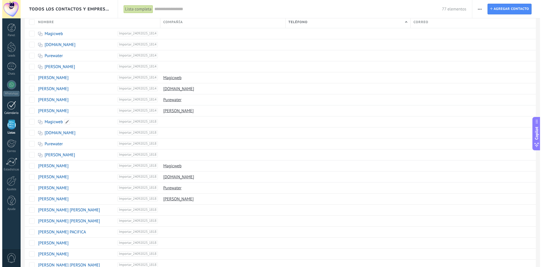
scroll to position [0, 0]
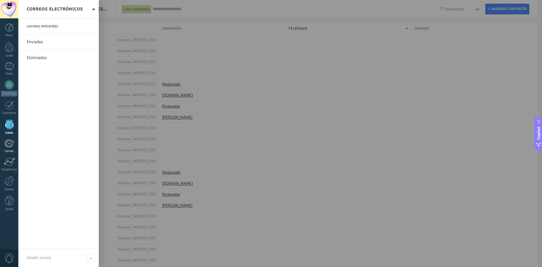
click at [5, 141] on div at bounding box center [9, 143] width 9 height 8
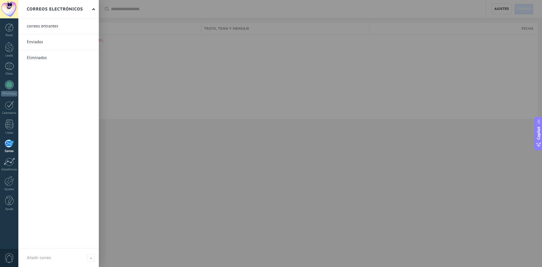
click at [7, 144] on div at bounding box center [9, 143] width 9 height 8
click at [212, 41] on p "Disculpa, no hay mensajes en esta sección.." at bounding box center [281, 40] width 508 height 5
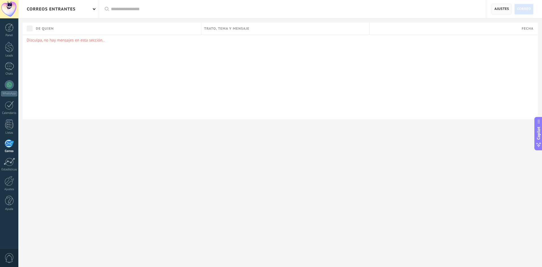
click at [507, 10] on span "Ajustes" at bounding box center [502, 9] width 15 height 10
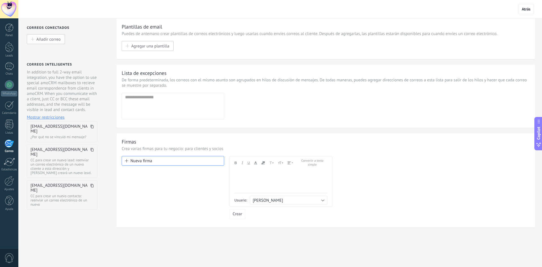
click at [48, 39] on span "Añadir correo" at bounding box center [48, 39] width 24 height 5
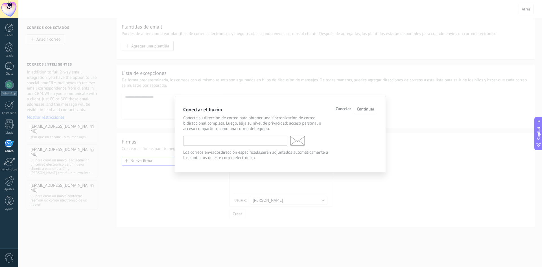
click at [248, 144] on input "text" at bounding box center [235, 141] width 104 height 10
click at [347, 108] on span "Cancelar" at bounding box center [344, 109] width 16 height 4
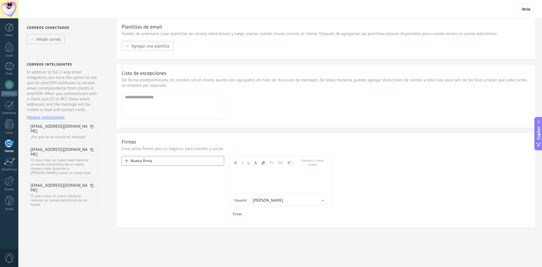
click at [150, 42] on button "Agregar una plantilla" at bounding box center [148, 46] width 52 height 10
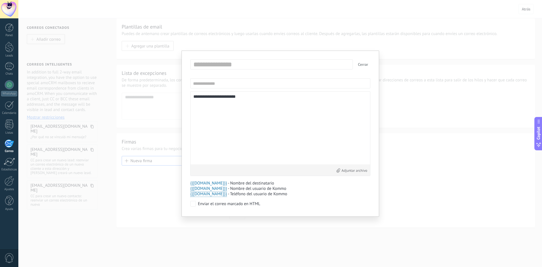
click at [216, 182] on span "{{[DOMAIN_NAME]}}" at bounding box center [208, 183] width 37 height 5
type textarea "**********"
click at [342, 63] on button "Cancelar" at bounding box center [339, 65] width 19 height 10
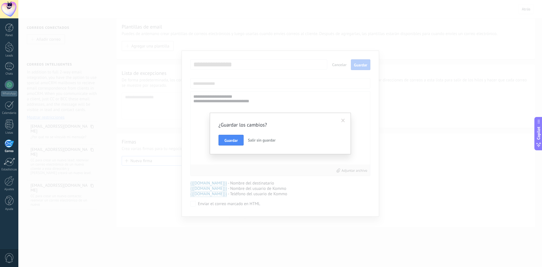
click at [250, 140] on span "Salir sin guardar" at bounding box center [262, 140] width 28 height 5
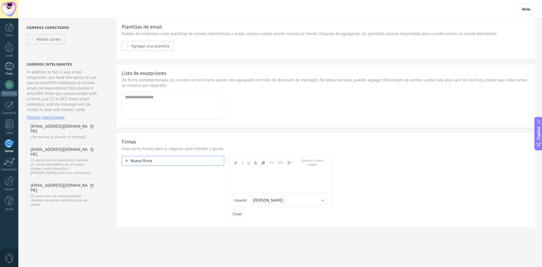
click at [5, 66] on div at bounding box center [9, 66] width 9 height 8
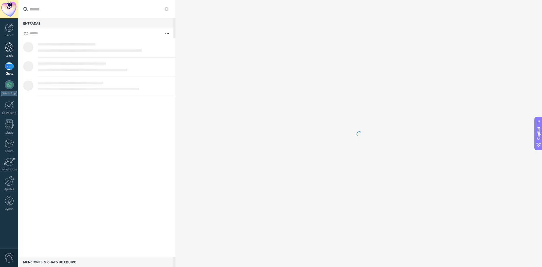
click at [6, 57] on div "Leads" at bounding box center [9, 56] width 16 height 4
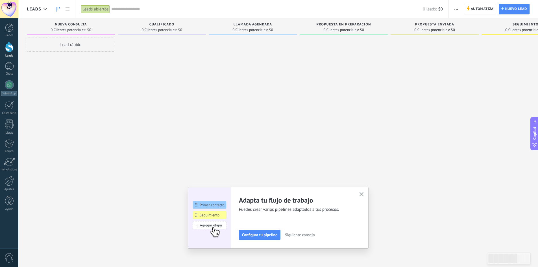
click at [439, 23] on span "Propuesta enviada" at bounding box center [434, 25] width 39 height 4
click at [444, 31] on span "0 Clientes potenciales:" at bounding box center [431, 29] width 35 height 3
click at [520, 22] on div "Seguimiento 0 Clientes potenciales: $0" at bounding box center [526, 26] width 88 height 17
click at [65, 47] on div "Lead rápido" at bounding box center [71, 45] width 88 height 14
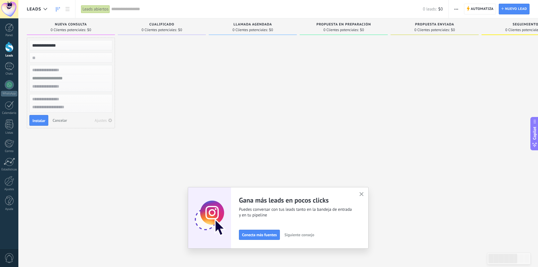
type input "**********"
click at [43, 59] on input "numeric" at bounding box center [70, 58] width 82 height 8
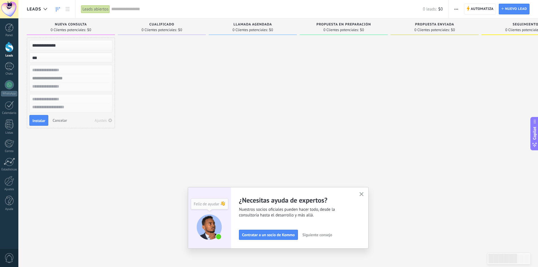
type input "***"
click at [59, 68] on input "text" at bounding box center [70, 70] width 82 height 8
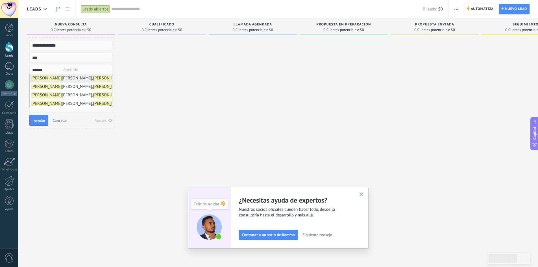
type input "******"
click at [42, 75] on b "[PERSON_NAME]" at bounding box center [46, 77] width 31 height 5
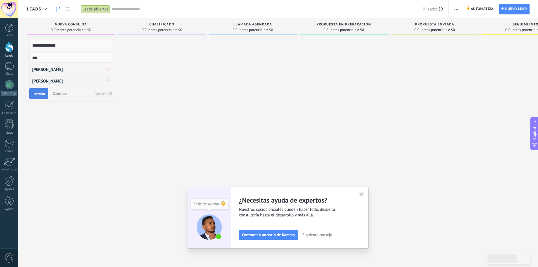
click at [34, 93] on span "Instalar" at bounding box center [38, 94] width 13 height 4
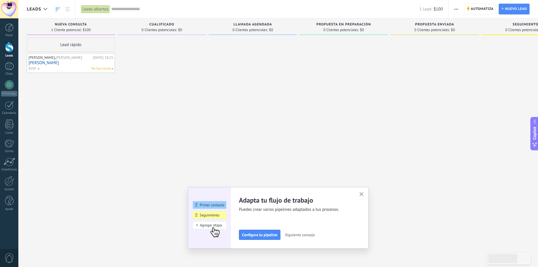
click at [69, 68] on div "No hay tareas" at bounding box center [74, 68] width 73 height 5
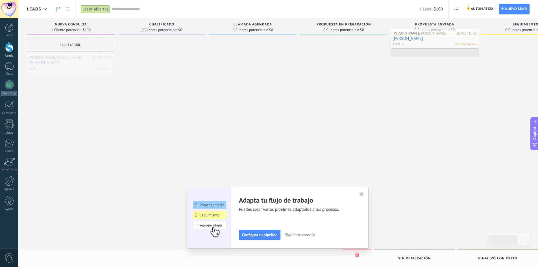
drag, startPoint x: 68, startPoint y: 67, endPoint x: 432, endPoint y: 46, distance: 364.7
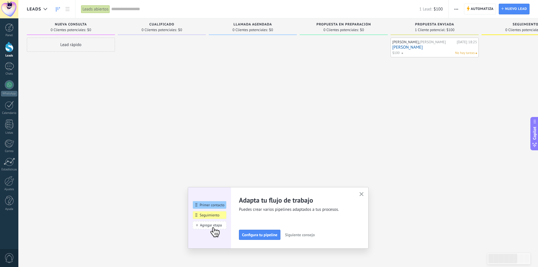
click at [433, 45] on link "[PERSON_NAME]" at bounding box center [434, 47] width 85 height 5
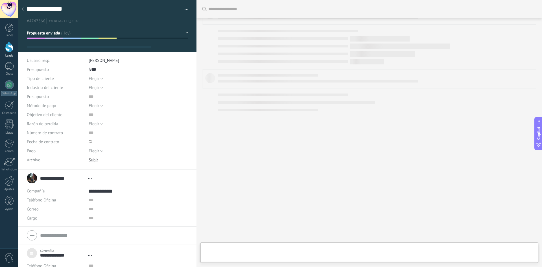
type textarea "***"
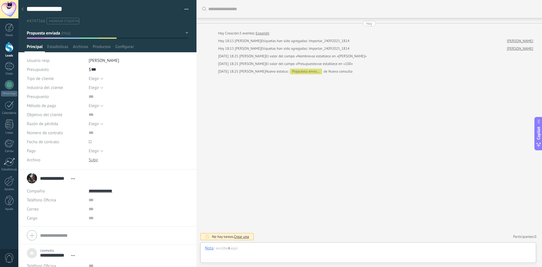
click at [23, 10] on use at bounding box center [22, 8] width 2 height 3
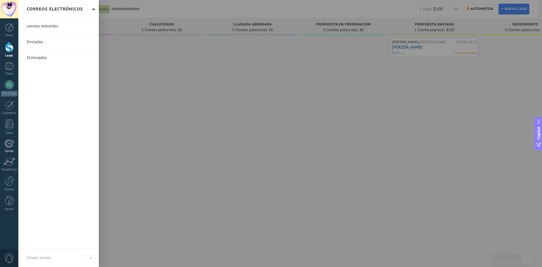
click at [8, 142] on div at bounding box center [9, 143] width 9 height 8
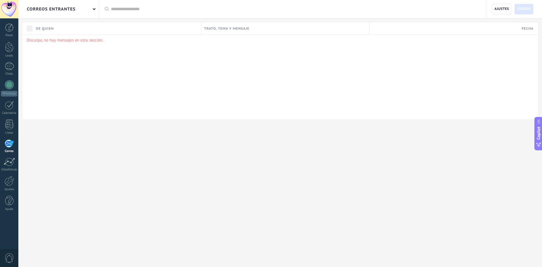
click at [498, 14] on span "Ajustes" at bounding box center [502, 9] width 20 height 11
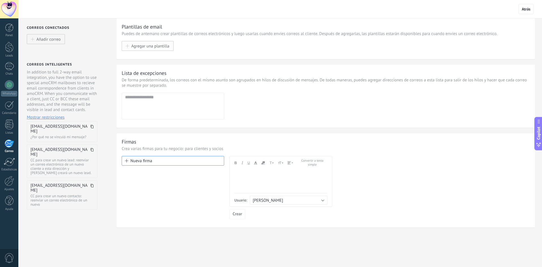
click at [132, 44] on button "Agregar una plantilla" at bounding box center [148, 46] width 52 height 10
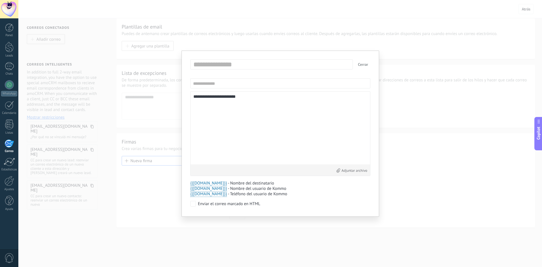
click at [232, 71] on div "**********" at bounding box center [280, 133] width 180 height 149
click at [234, 63] on input "text" at bounding box center [273, 64] width 162 height 9
type input "*********"
click at [216, 93] on div "**********" at bounding box center [280, 133] width 180 height 85
click at [219, 87] on input "text" at bounding box center [280, 83] width 180 height 10
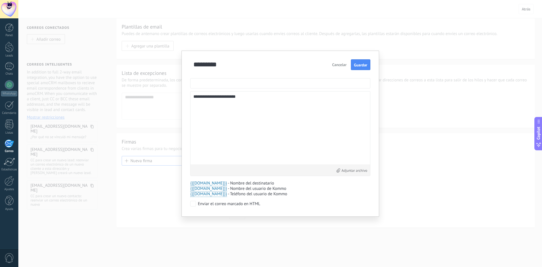
click at [220, 85] on input "text" at bounding box center [280, 83] width 180 height 10
type input "**********"
click at [244, 92] on div "**********" at bounding box center [280, 133] width 180 height 85
click at [238, 96] on textarea "**********" at bounding box center [281, 127] width 174 height 67
click at [270, 118] on textarea "**********" at bounding box center [281, 127] width 174 height 67
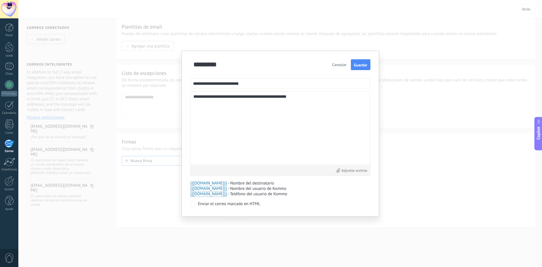
type textarea "**********"
click at [368, 59] on div "**********" at bounding box center [281, 134] width 198 height 166
click at [366, 61] on button "Guardar" at bounding box center [360, 64] width 19 height 11
click at [347, 64] on button "Cancelar" at bounding box center [349, 64] width 19 height 10
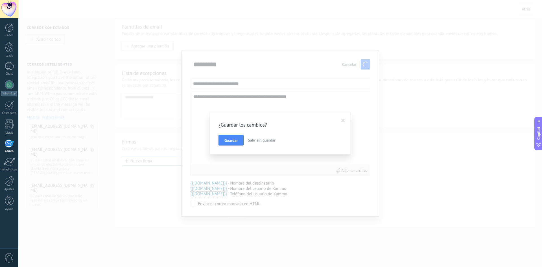
click at [262, 140] on span "Salir sin guardar" at bounding box center [262, 140] width 28 height 5
